Goal: Information Seeking & Learning: Compare options

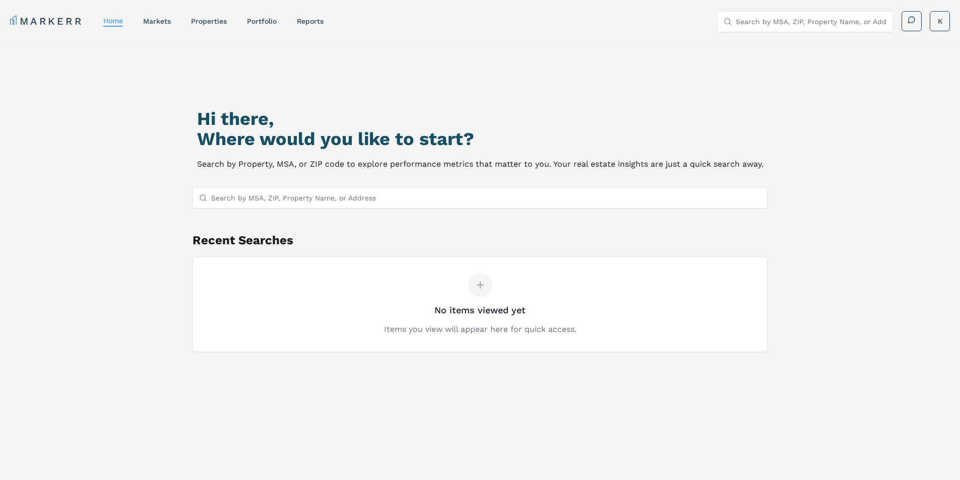
click at [191, 21] on nav "MARKERR home markets properties Portfolio reports" at bounding box center [166, 21] width 313 height 14
click at [198, 21] on link "properties" at bounding box center [209, 21] width 36 height 8
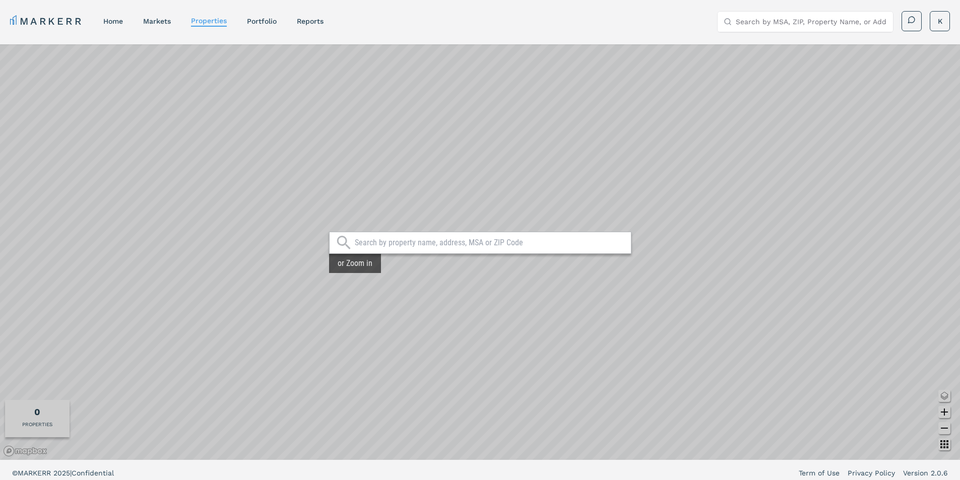
click at [432, 240] on input "text" at bounding box center [490, 243] width 271 height 10
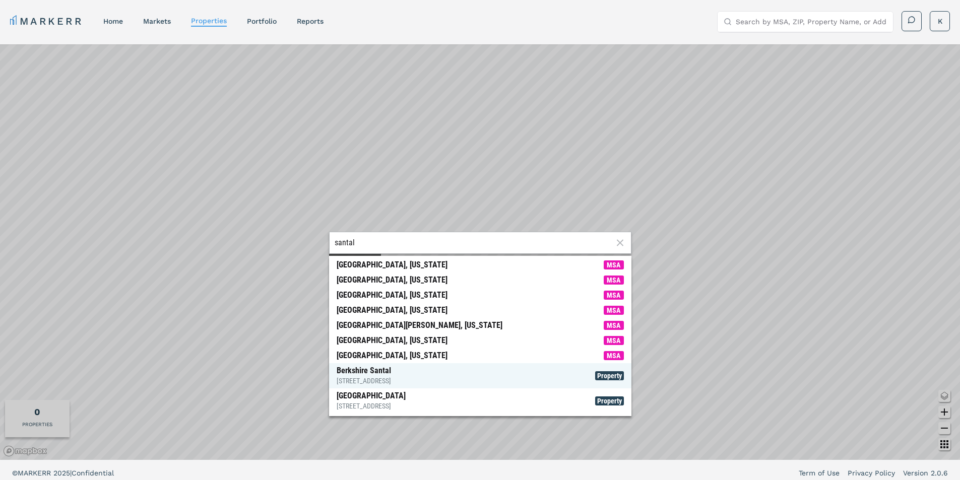
type input "santal"
click at [374, 374] on div "Berkshire Santal [STREET_ADDRESS]" at bounding box center [364, 376] width 54 height 20
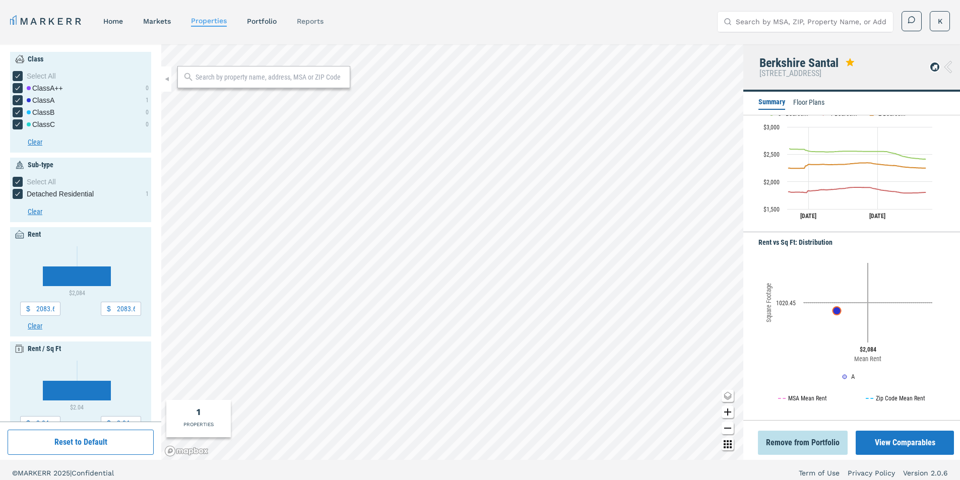
click at [318, 22] on link "reports" at bounding box center [310, 21] width 27 height 8
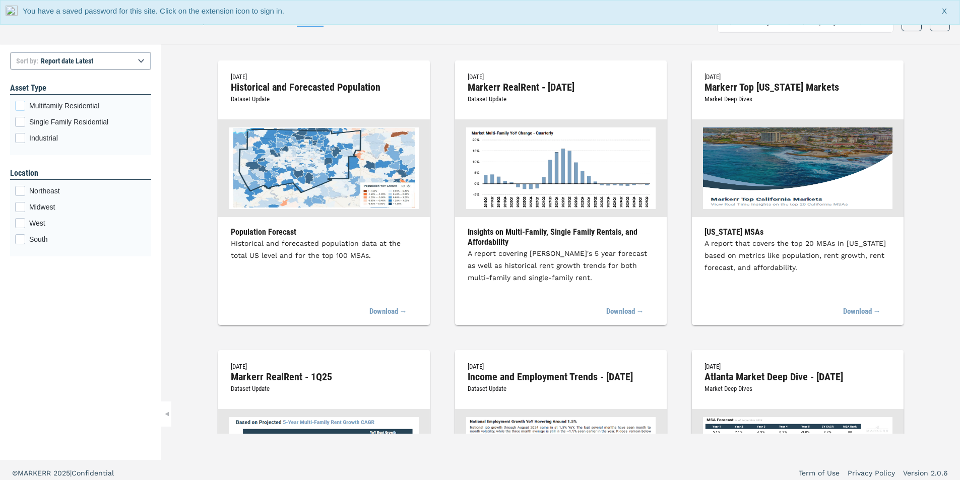
click at [22, 103] on div "Multifamily Residential checkbox input" at bounding box center [20, 106] width 10 height 10
click at [22, 103] on input "Multifamily Residential" at bounding box center [18, 104] width 7 height 7
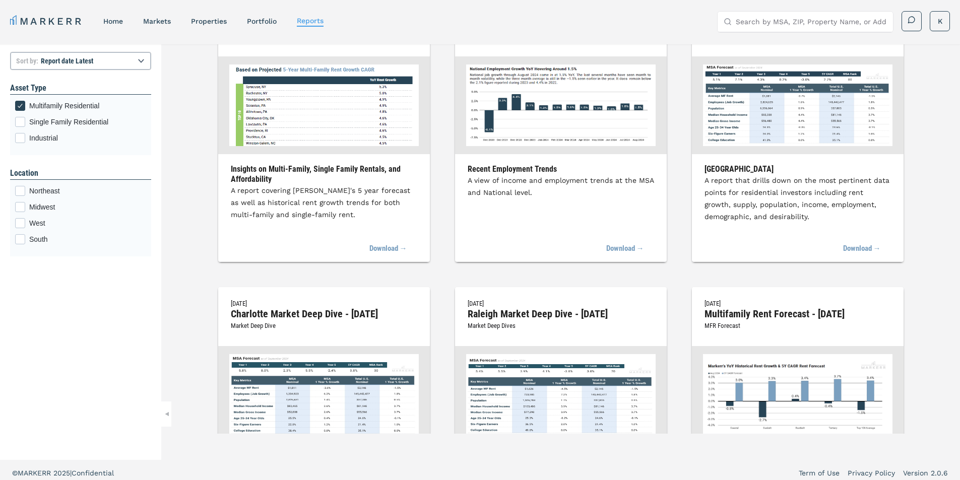
scroll to position [403, 0]
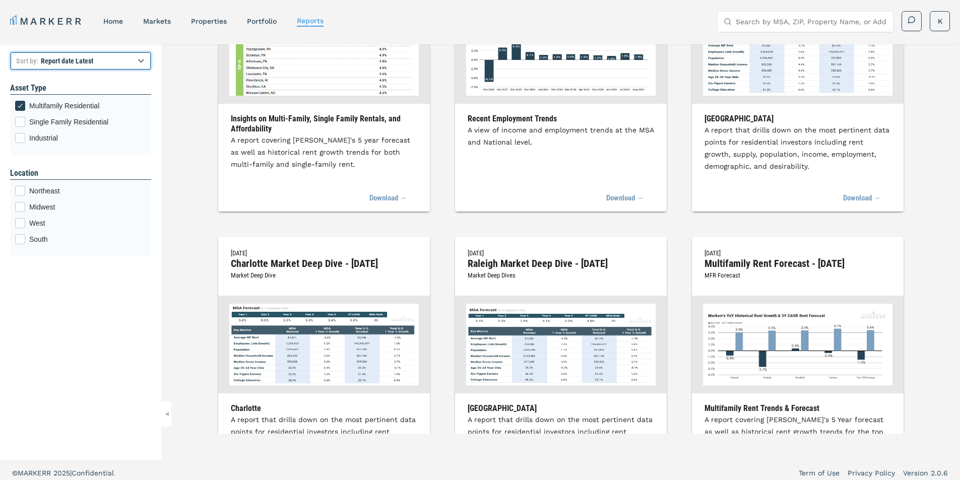
click at [140, 59] on select "Report title A to Z Report title Z to A Report date Latest Report date Oldest" at bounding box center [80, 61] width 141 height 18
select select "title"
click at [10, 52] on select "Report title A to Z Report title Z to A Report date Latest Report date Oldest" at bounding box center [80, 61] width 141 height 18
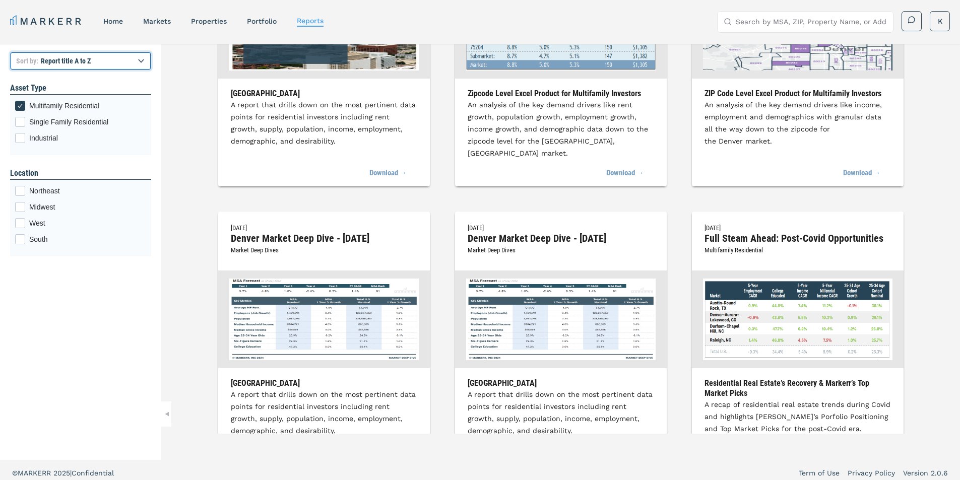
scroll to position [1159, 0]
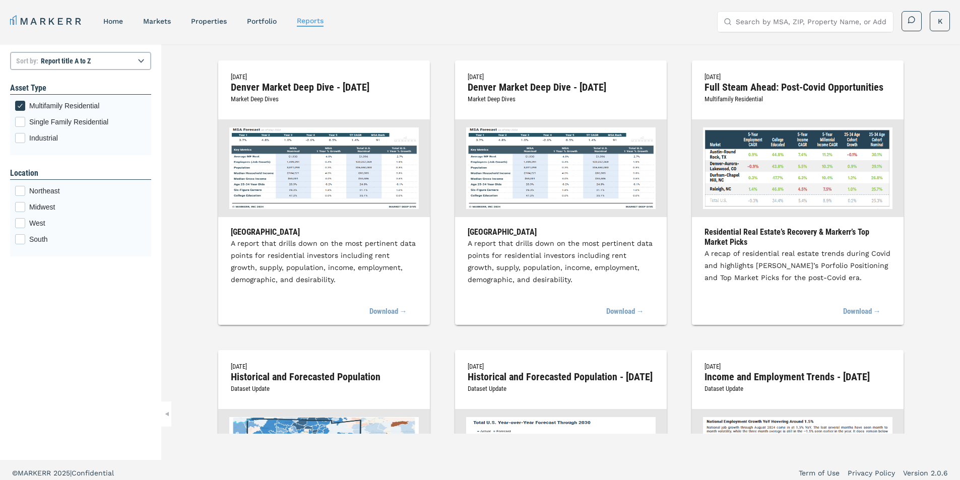
click at [177, 217] on div "[DATE] 4Q23 REIT Roundup Multifamily REITs Large Public Apartment REIT Trends A…" at bounding box center [560, 238] width 799 height 389
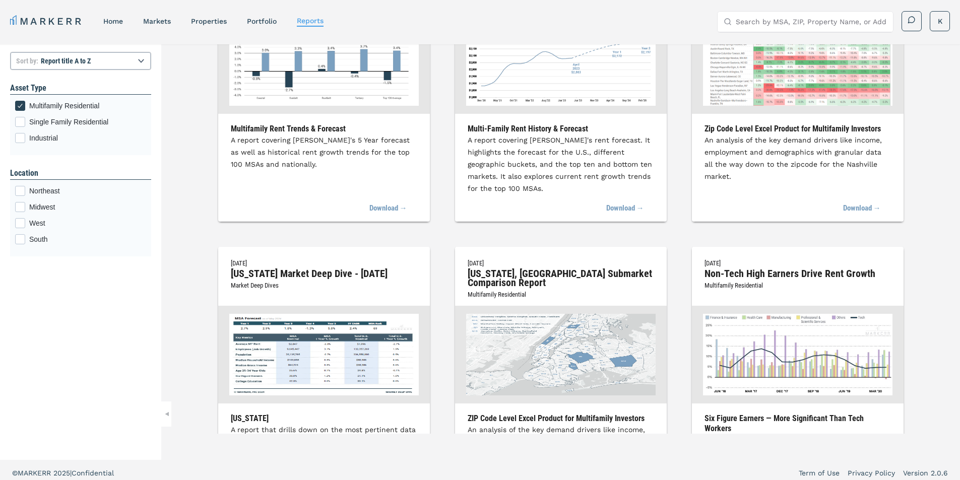
scroll to position [4940, 0]
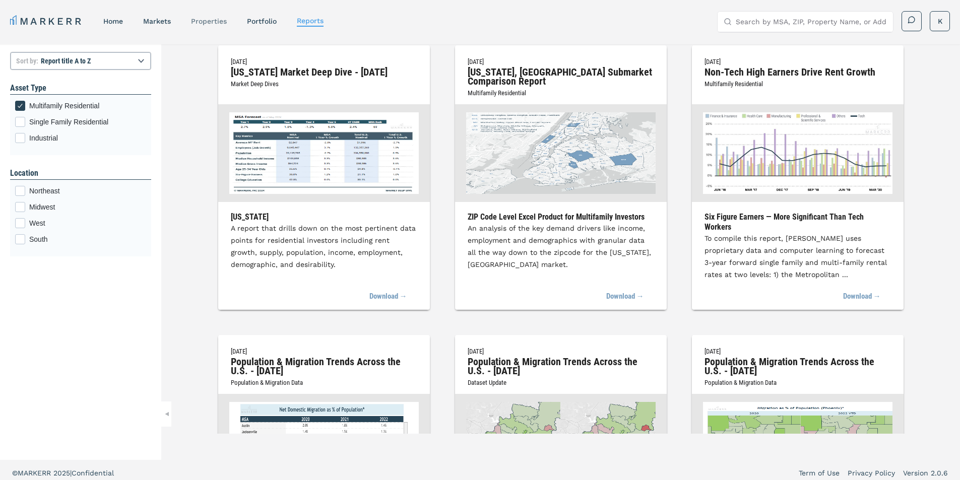
click at [226, 24] on link "properties" at bounding box center [209, 21] width 36 height 8
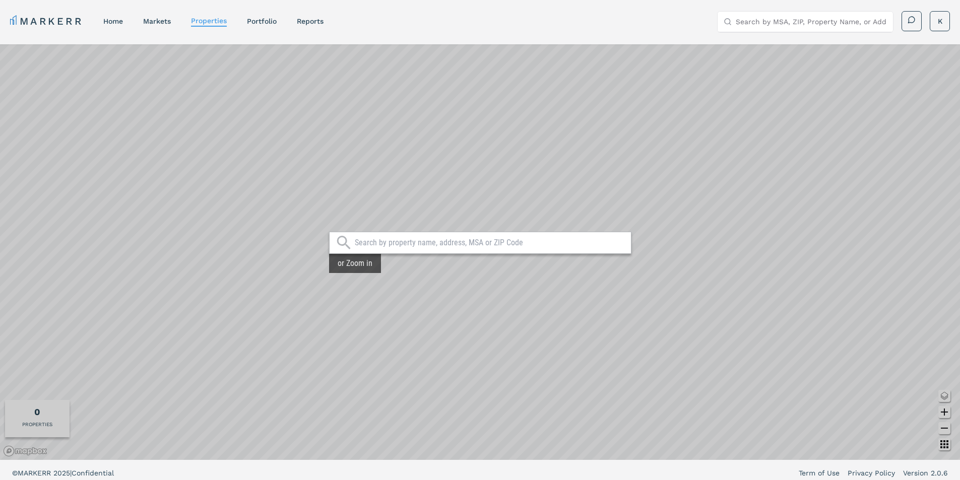
click at [947, 10] on div "MARKERR home markets properties Portfolio reports Search by MSA, ZIP, Property …" at bounding box center [480, 20] width 960 height 40
click at [937, 22] on html "MARKERR home markets properties Portfolio reports Search by MSA, ZIP, Property …" at bounding box center [480, 243] width 960 height 486
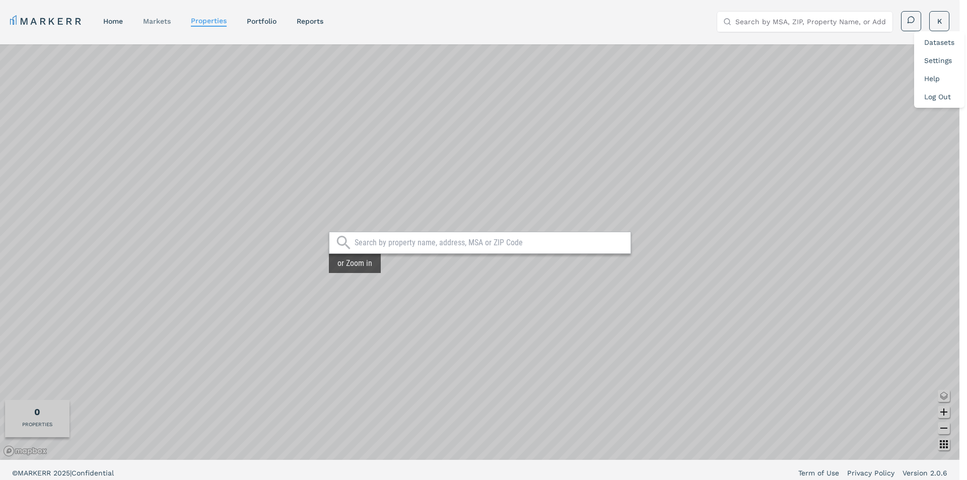
click at [152, 25] on html "MARKERR home markets properties Portfolio reports Search by MSA, ZIP, Property …" at bounding box center [483, 243] width 967 height 486
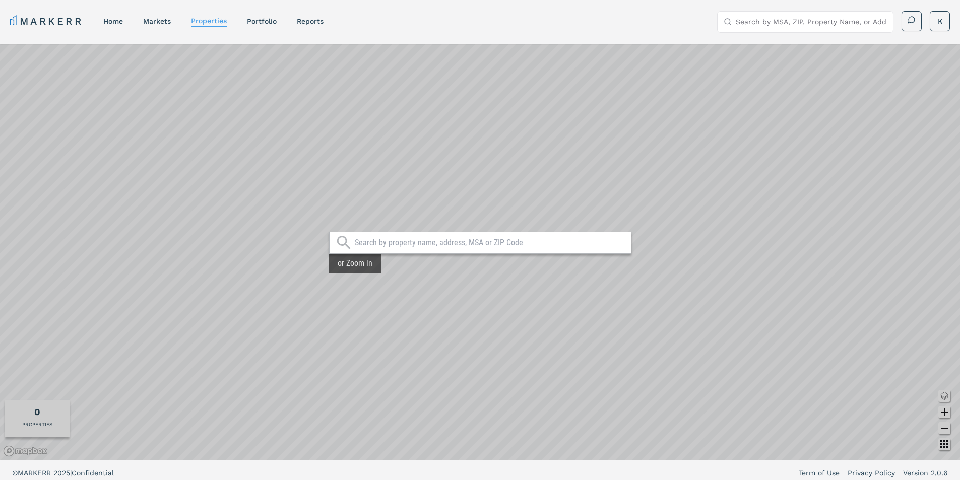
click at [296, 20] on nav "MARKERR home markets properties Portfolio reports" at bounding box center [166, 21] width 313 height 14
click at [309, 23] on link "reports" at bounding box center [310, 21] width 27 height 8
select select "-release_date"
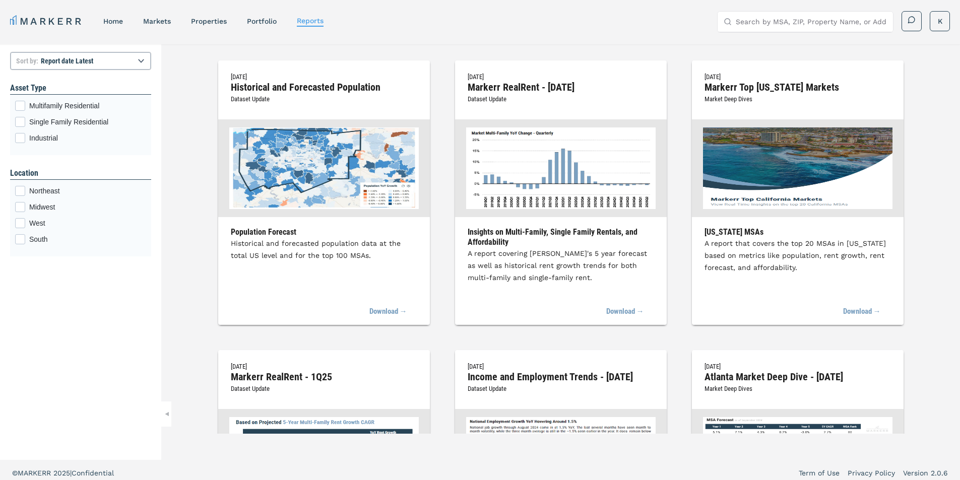
click at [246, 28] on nav "MARKERR home markets properties Portfolio reports" at bounding box center [166, 21] width 313 height 14
click at [253, 23] on link "Portfolio" at bounding box center [262, 21] width 30 height 8
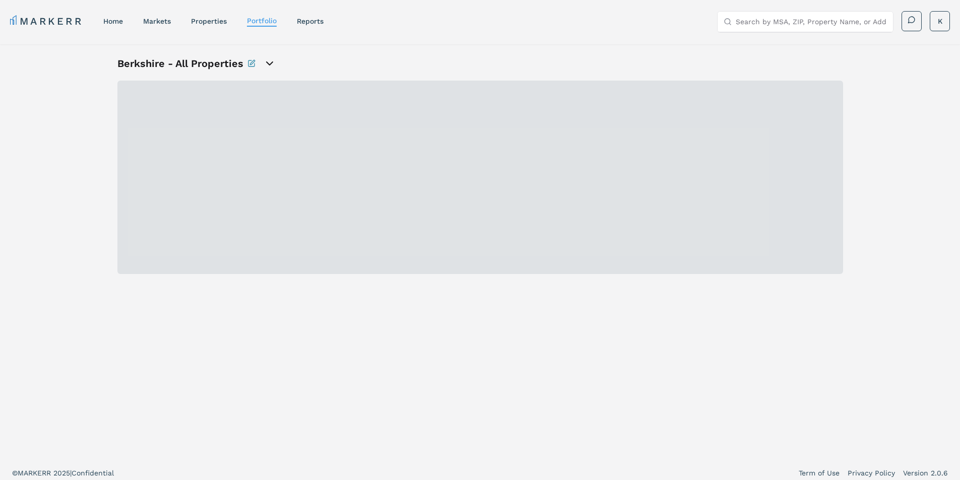
click at [243, 64] on div "Berkshire - All Properties" at bounding box center [186, 63] width 138 height 14
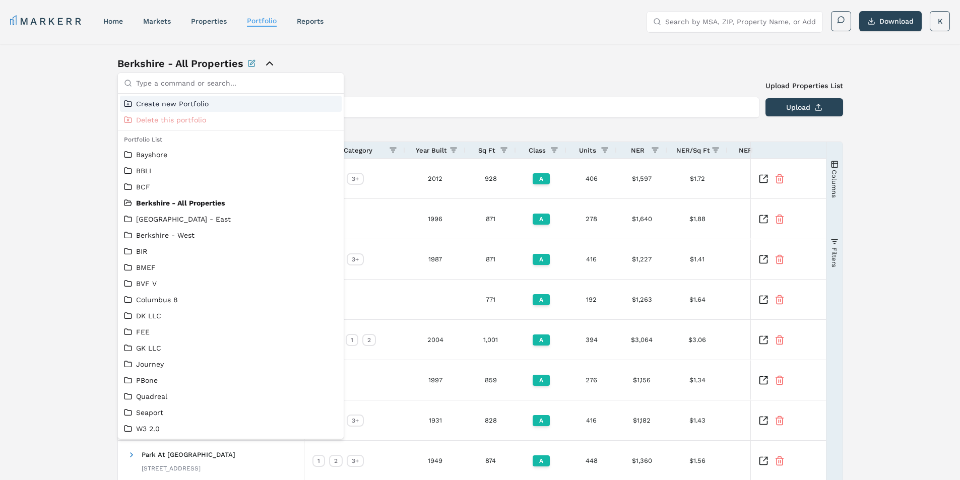
click at [249, 63] on icon "Rename this portfolio" at bounding box center [251, 63] width 8 height 8
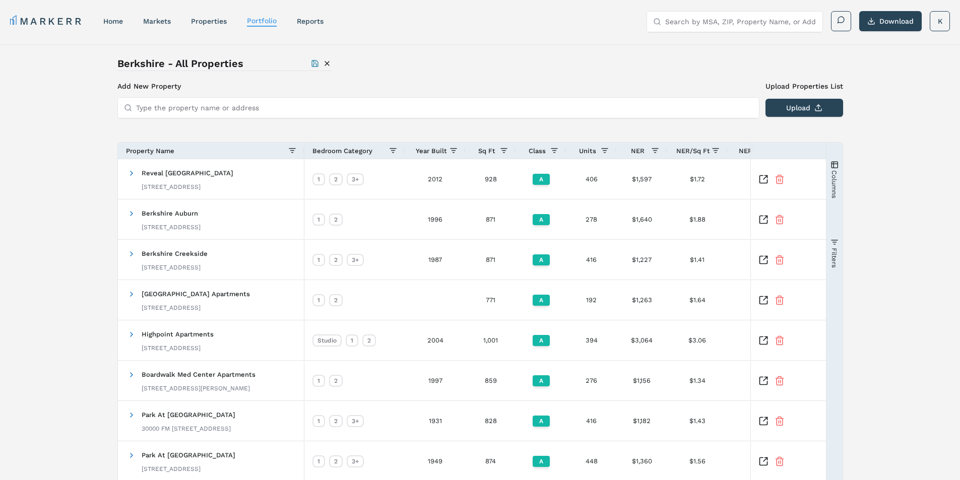
click at [159, 102] on input "Type the property name or address" at bounding box center [444, 108] width 617 height 20
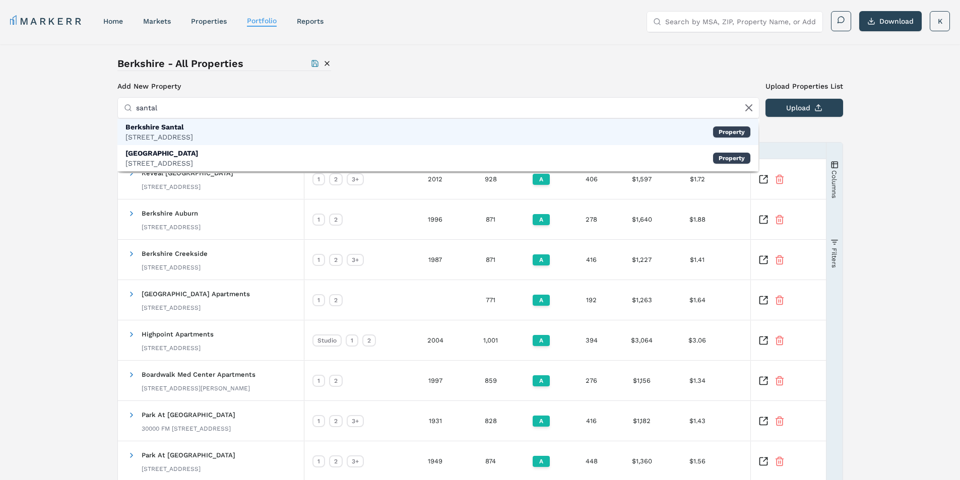
type input "santal"
click at [161, 128] on div "Berkshire Santal" at bounding box center [159, 127] width 68 height 10
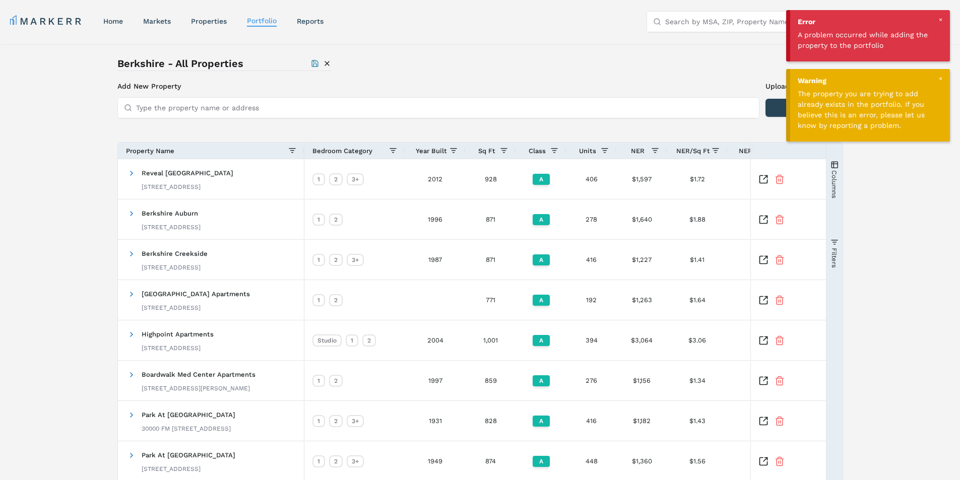
click at [940, 17] on div at bounding box center [940, 19] width 9 height 9
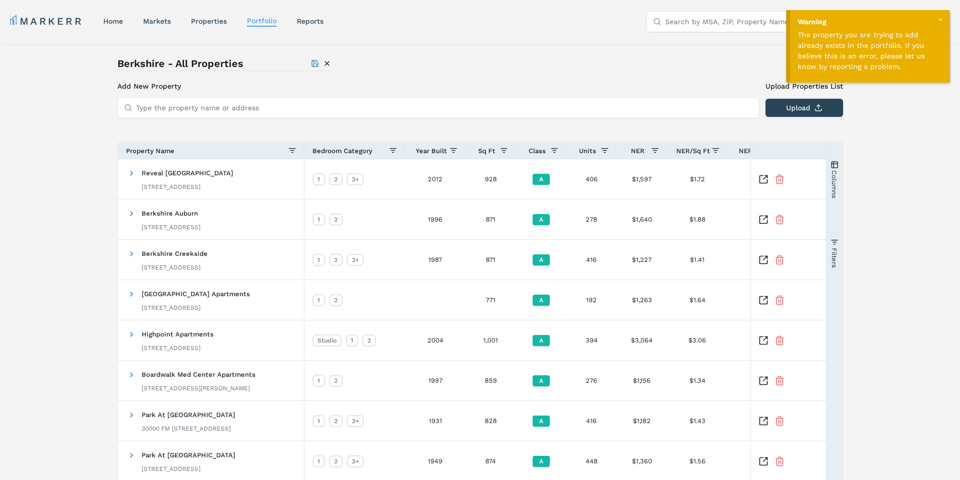
click at [939, 20] on div at bounding box center [940, 19] width 9 height 9
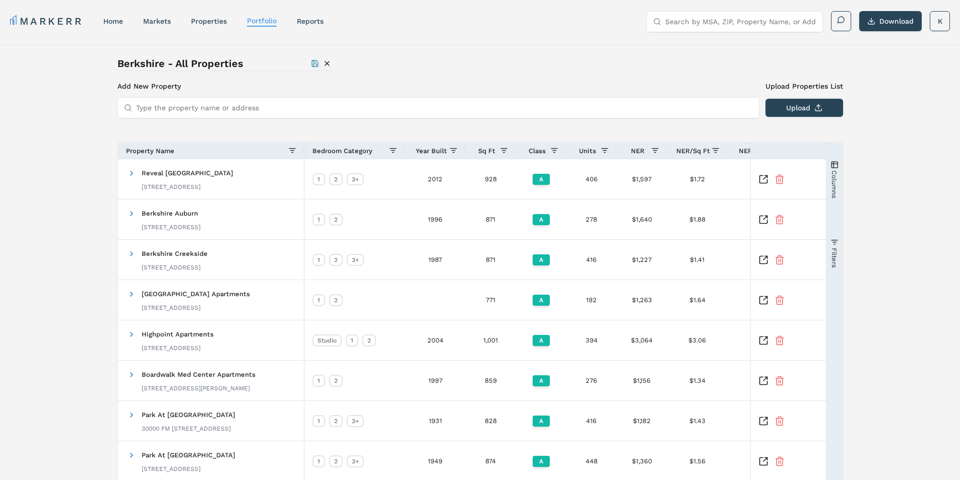
click at [161, 145] on div "Property Name" at bounding box center [207, 150] width 162 height 11
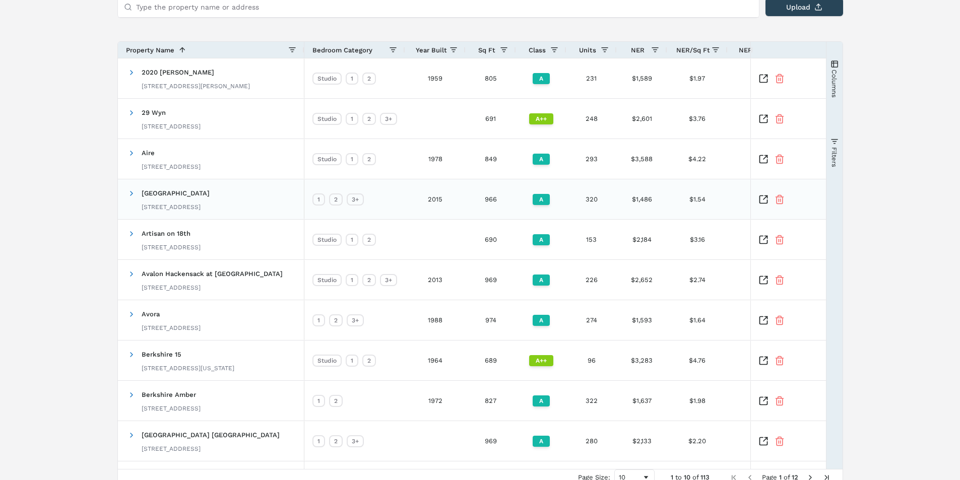
scroll to position [145, 0]
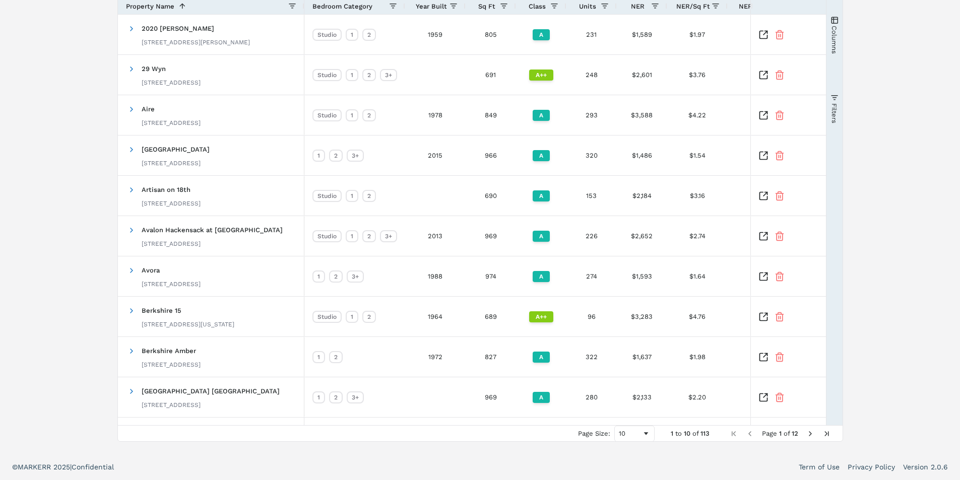
click at [811, 437] on span "Next Page" at bounding box center [810, 434] width 8 height 8
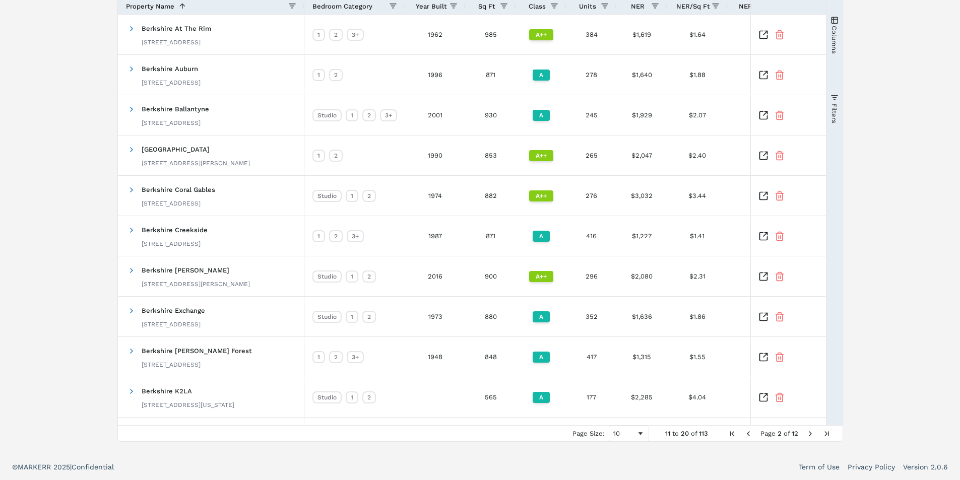
click at [811, 437] on span "Next Page" at bounding box center [810, 434] width 8 height 8
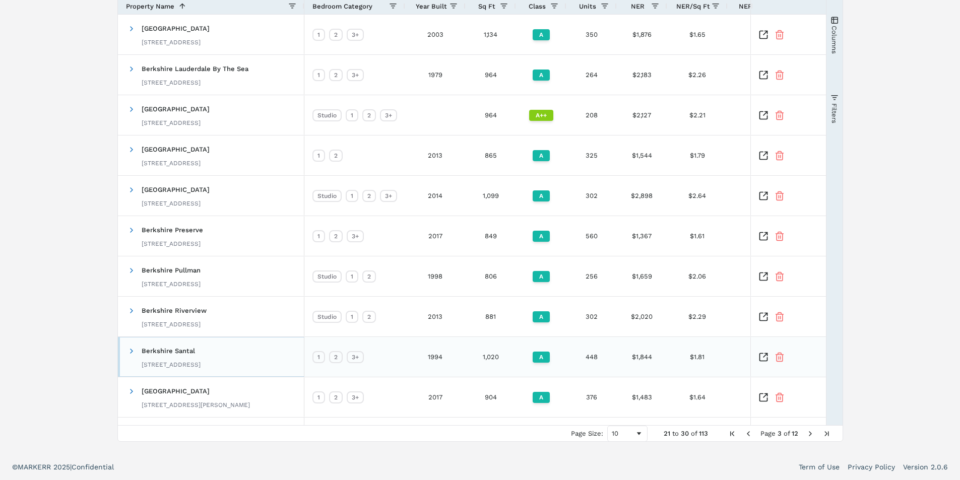
click at [147, 353] on span "Berkshire Santal" at bounding box center [168, 351] width 53 height 8
click at [133, 350] on span at bounding box center [131, 351] width 8 height 8
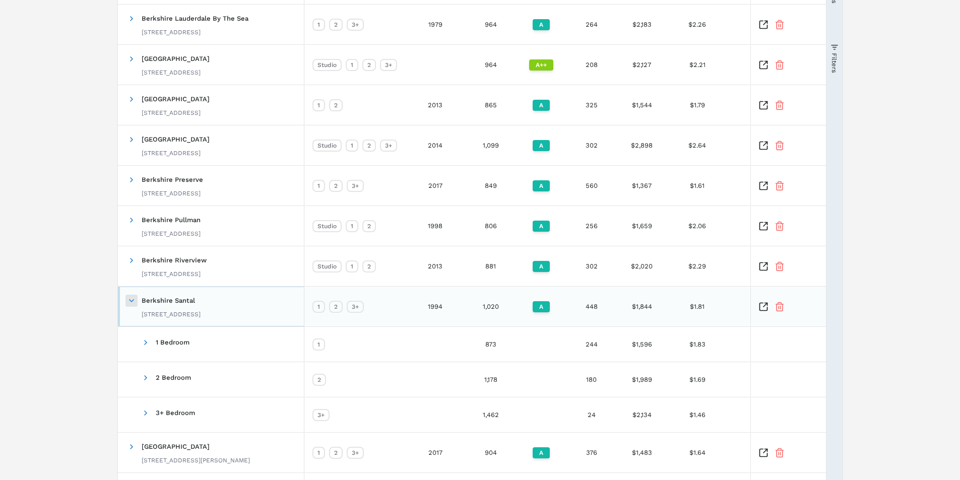
scroll to position [250, 0]
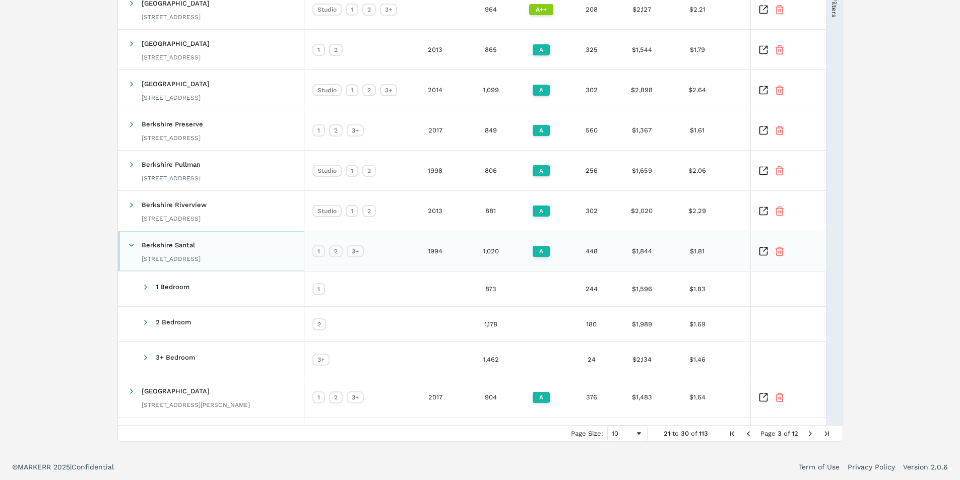
click at [156, 248] on span "Berkshire Santal" at bounding box center [168, 245] width 53 height 8
click at [158, 246] on span "Berkshire Santal" at bounding box center [168, 245] width 53 height 8
click at [764, 252] on icon "Inspect Comparable" at bounding box center [763, 251] width 10 height 10
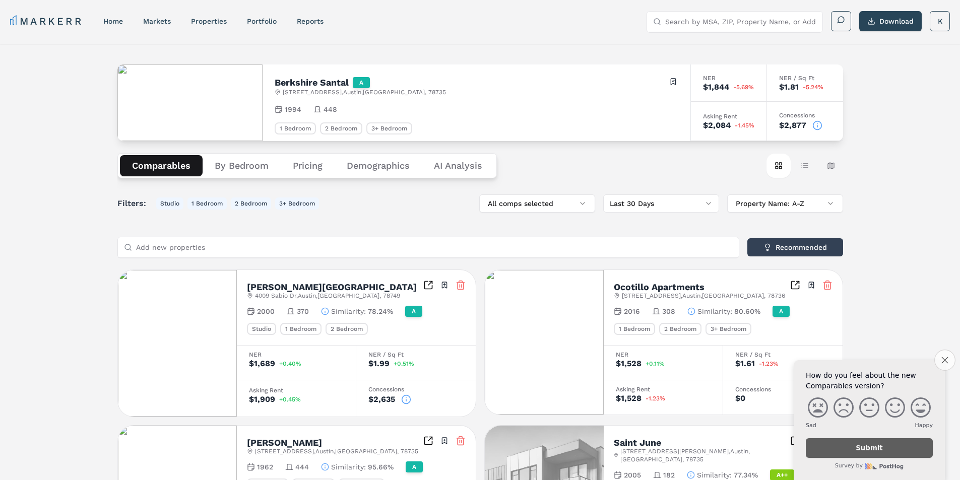
click at [942, 357] on icon "Close survey" at bounding box center [944, 360] width 7 height 7
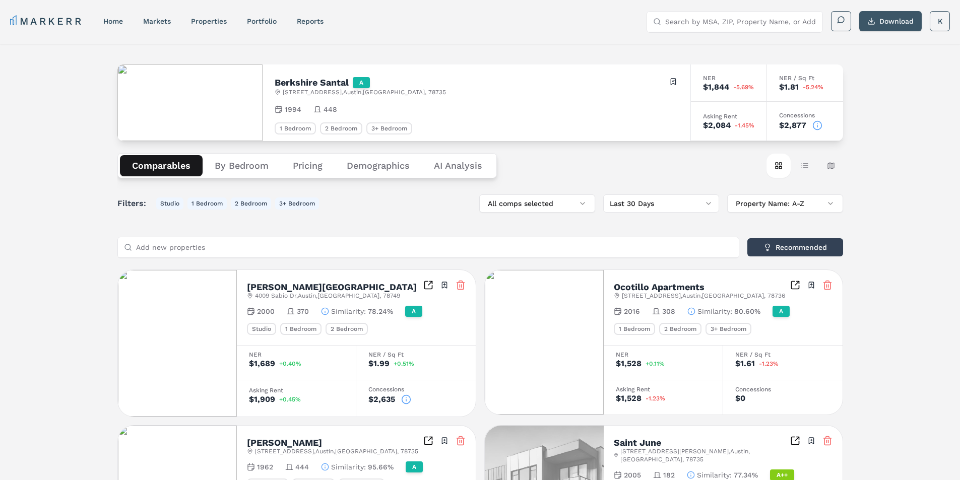
click at [890, 24] on button "Download" at bounding box center [890, 21] width 62 height 20
click at [447, 165] on Analysis "AI Analysis" at bounding box center [458, 165] width 73 height 21
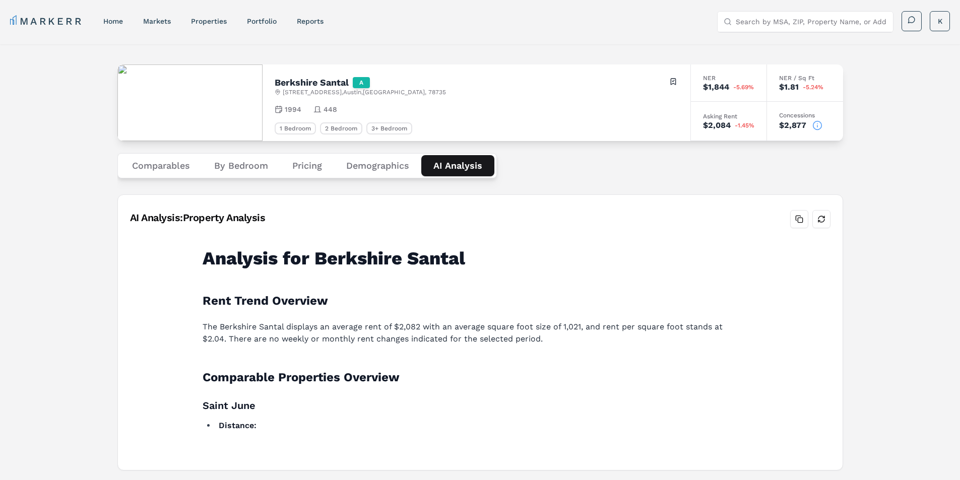
click at [152, 166] on button "Comparables" at bounding box center [161, 165] width 82 height 21
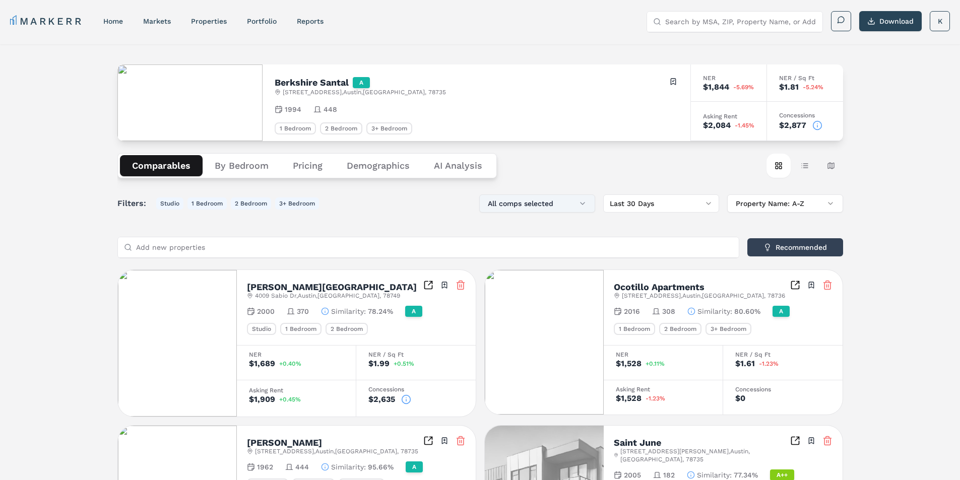
click at [552, 206] on button "All comps selected" at bounding box center [537, 203] width 116 height 18
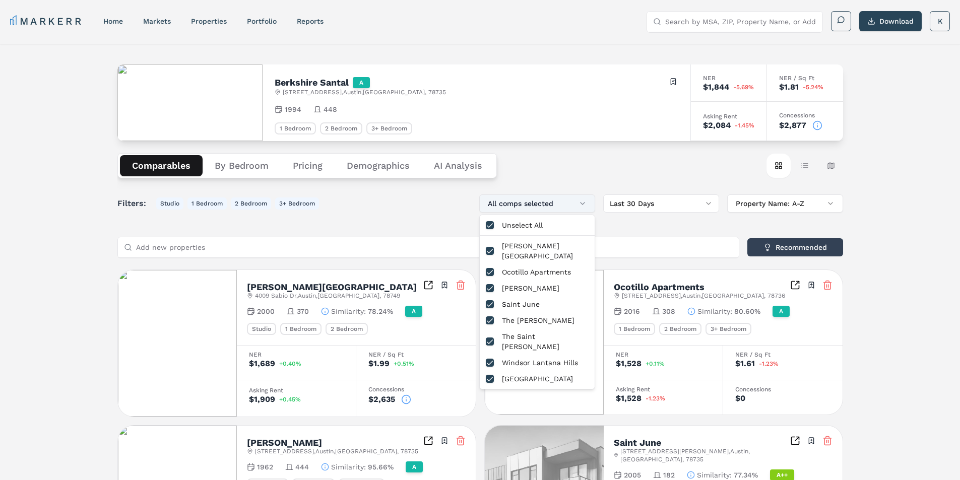
click at [552, 206] on button "All comps selected" at bounding box center [537, 203] width 116 height 18
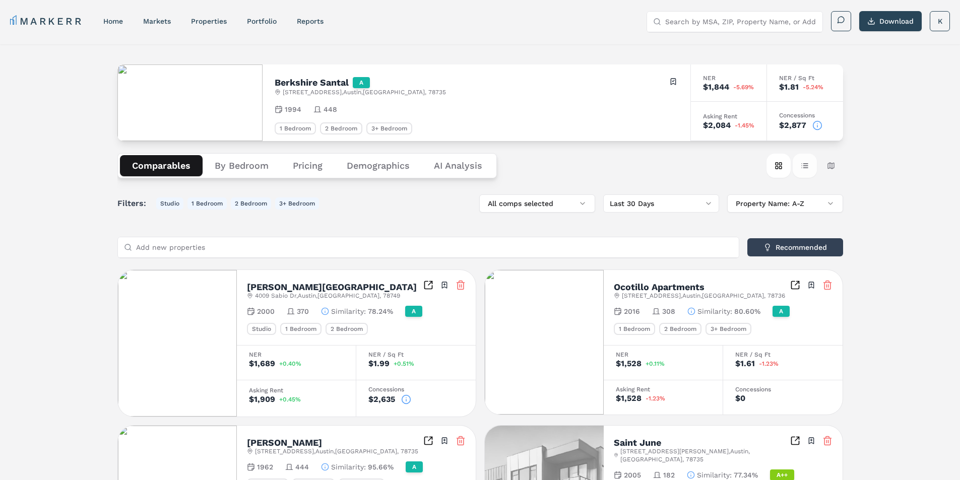
click at [806, 164] on button "Table view" at bounding box center [804, 166] width 24 height 24
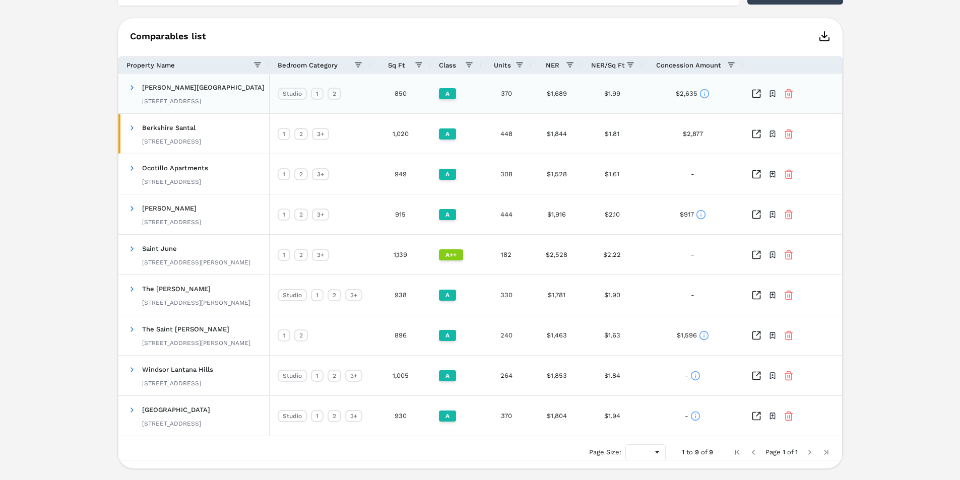
scroll to position [202, 0]
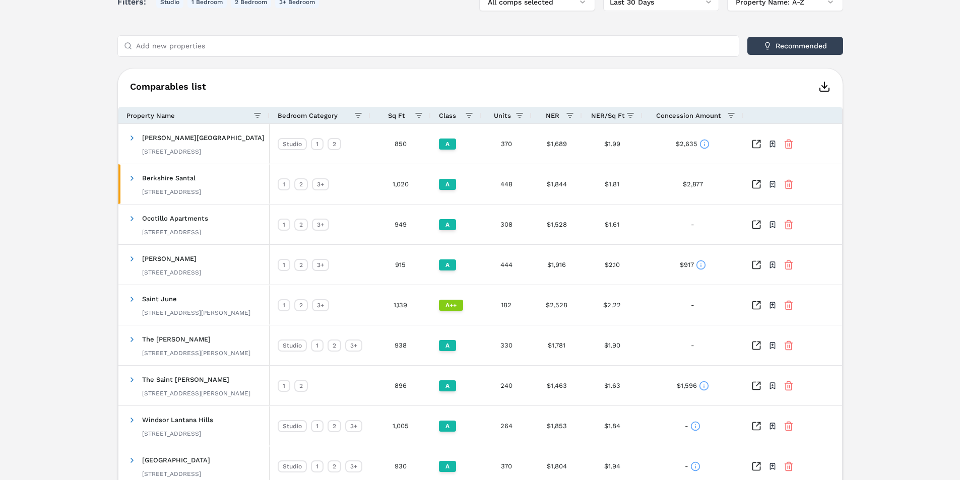
click at [824, 87] on line "button" at bounding box center [824, 85] width 0 height 6
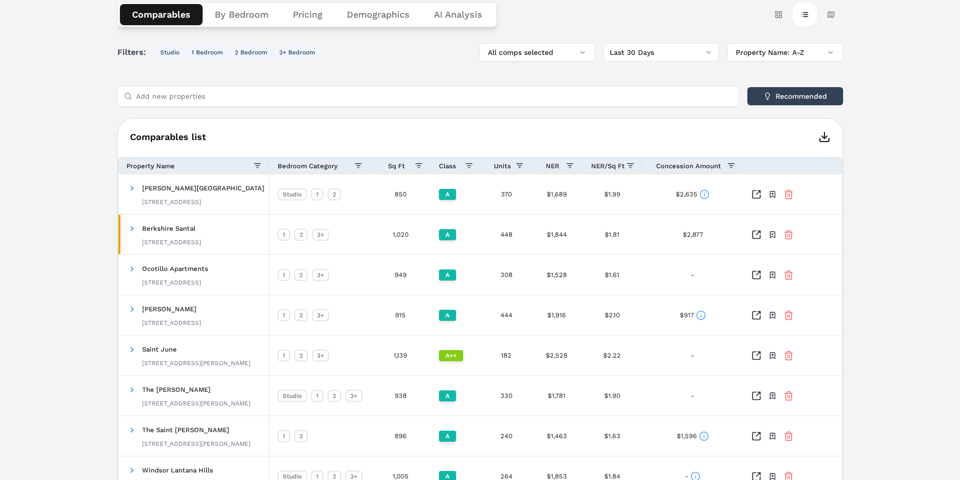
scroll to position [50, 0]
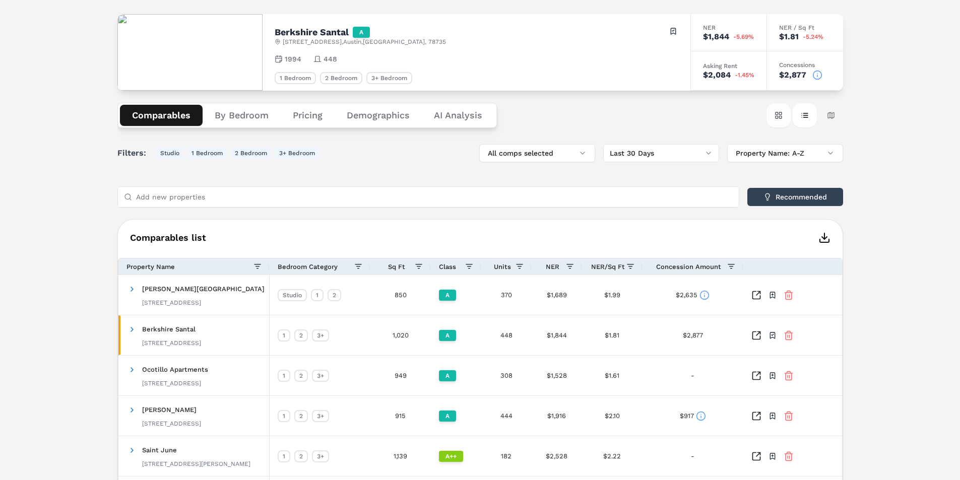
click at [779, 109] on button "Card view" at bounding box center [778, 115] width 24 height 24
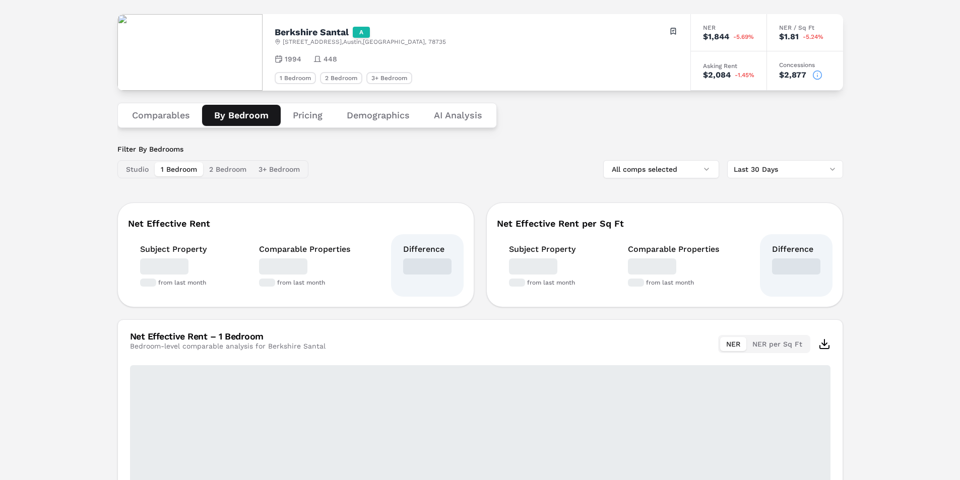
click at [248, 114] on button "By Bedroom" at bounding box center [241, 115] width 79 height 21
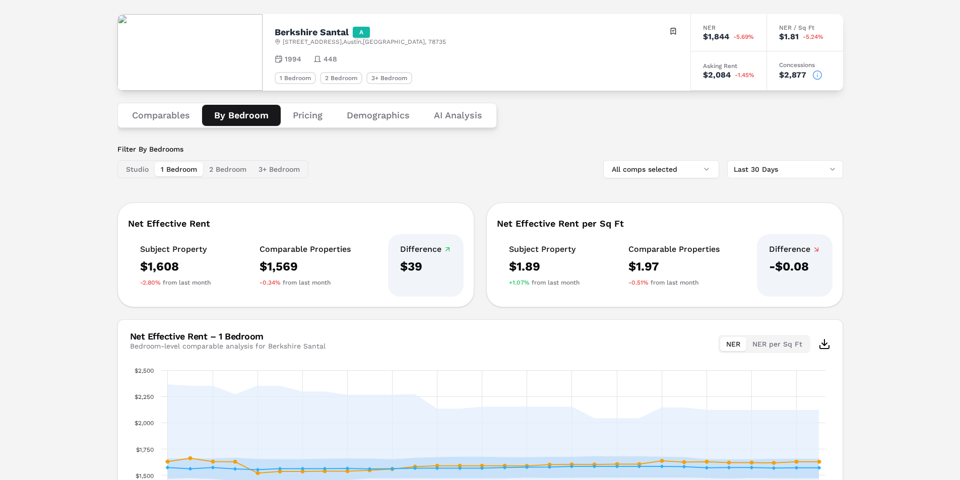
click at [307, 114] on button "Pricing" at bounding box center [308, 115] width 54 height 21
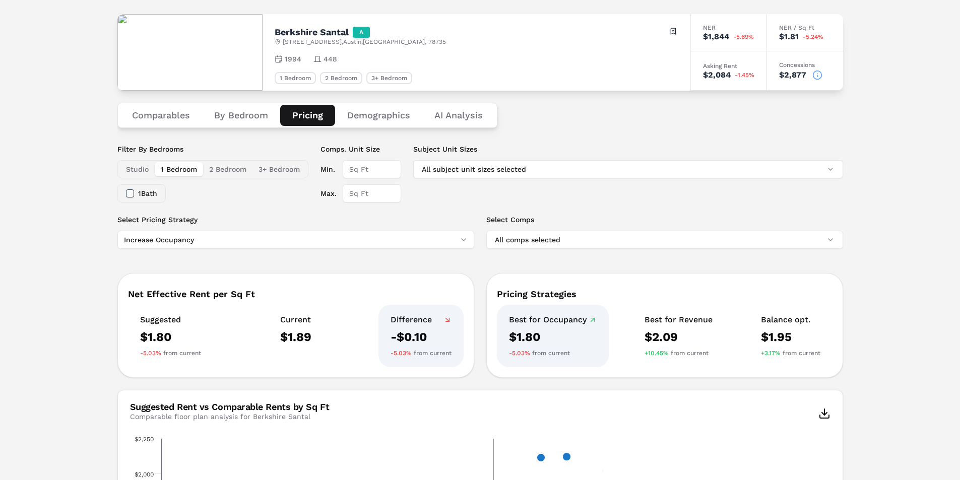
click at [130, 114] on button "Comparables" at bounding box center [161, 115] width 82 height 21
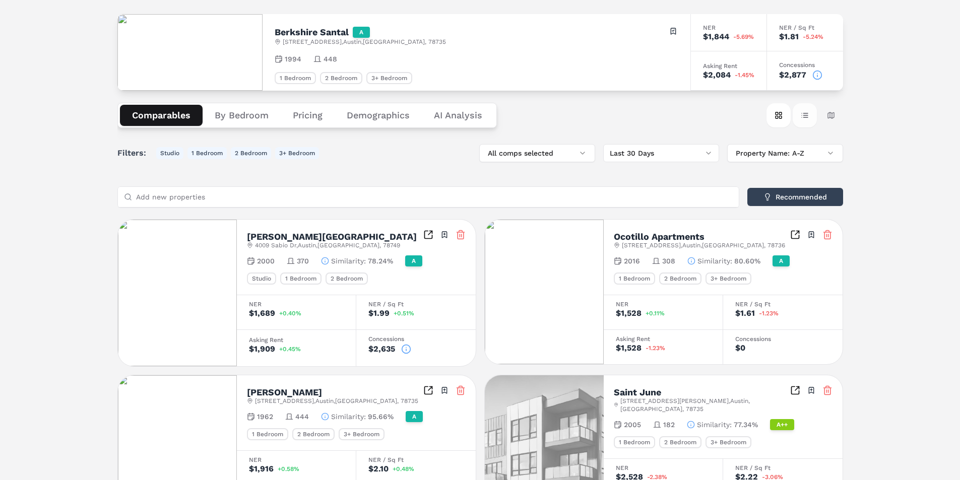
click at [812, 116] on button "Table view" at bounding box center [804, 115] width 24 height 24
